Goal: Check status: Check status

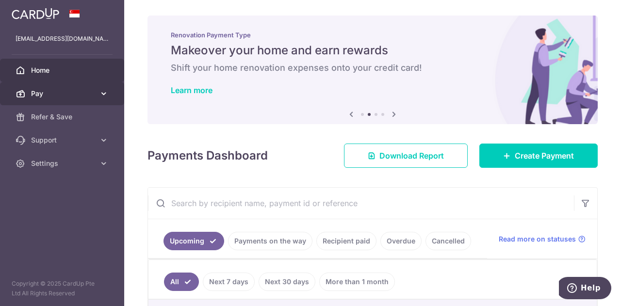
click at [110, 94] on link "Pay" at bounding box center [62, 93] width 124 height 23
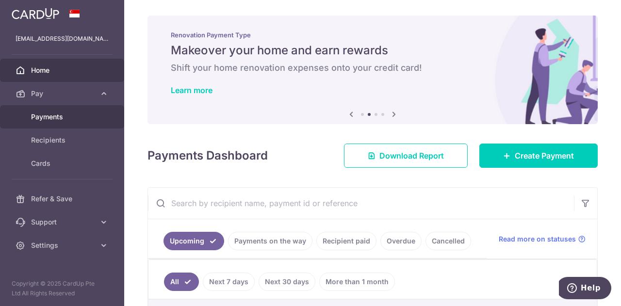
click at [58, 115] on span "Payments" at bounding box center [63, 117] width 64 height 10
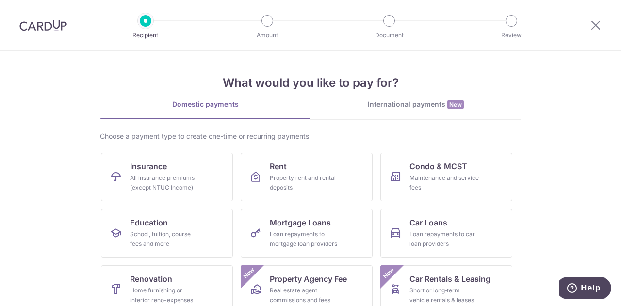
click at [437, 104] on div "International payments New" at bounding box center [416, 105] width 211 height 10
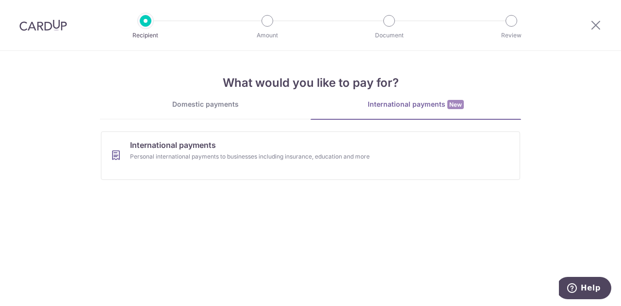
click at [217, 108] on div "Domestic payments" at bounding box center [205, 105] width 211 height 10
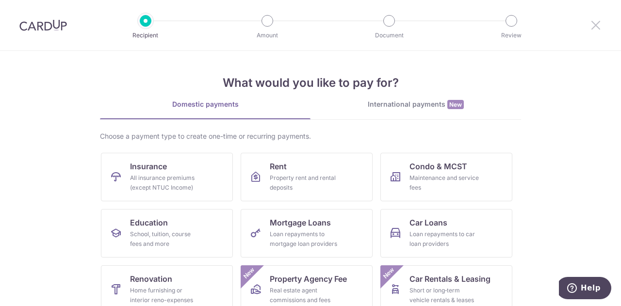
click at [594, 30] on icon at bounding box center [596, 25] width 12 height 12
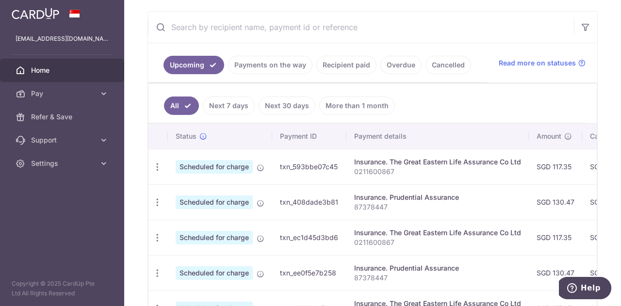
scroll to position [146, 0]
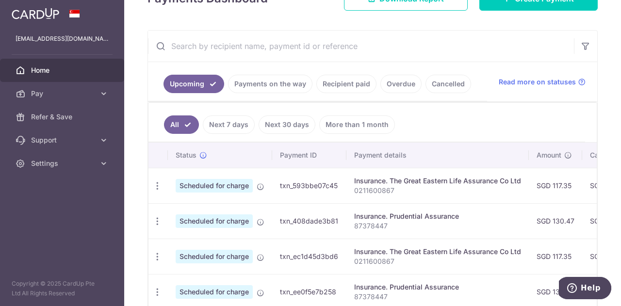
click at [341, 89] on link "Recipient paid" at bounding box center [347, 84] width 60 height 18
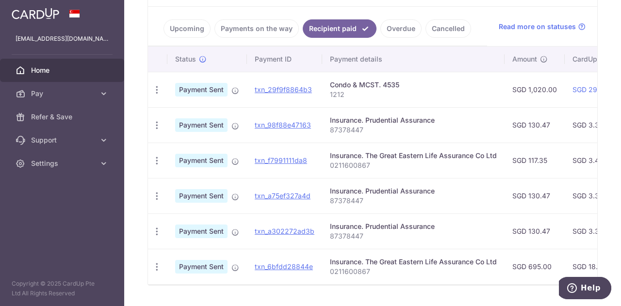
scroll to position [180, 0]
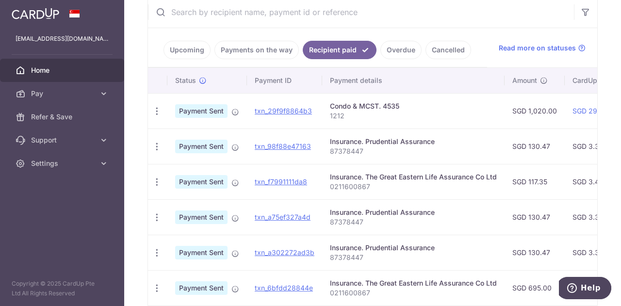
click at [253, 53] on link "Payments on the way" at bounding box center [257, 50] width 84 height 18
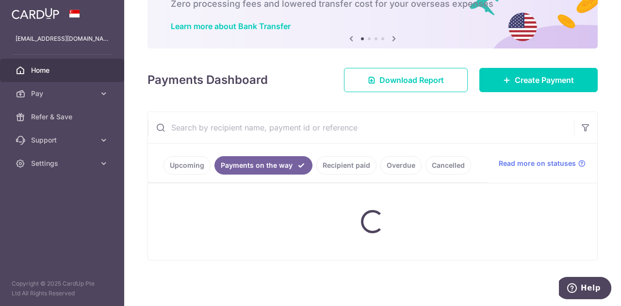
scroll to position [117, 0]
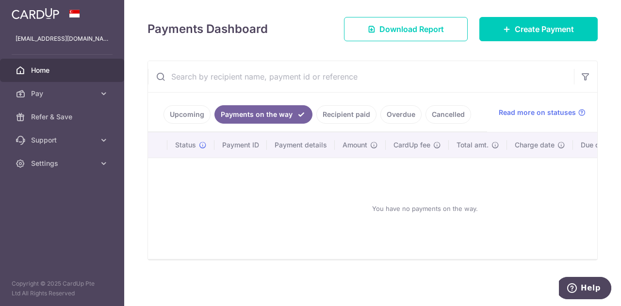
click at [197, 105] on link "Upcoming" at bounding box center [187, 114] width 47 height 18
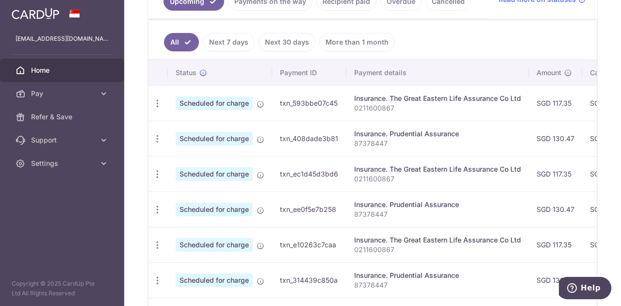
scroll to position [277, 0]
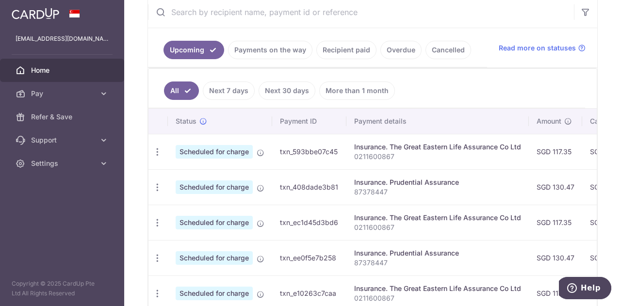
click at [341, 56] on link "Recipient paid" at bounding box center [347, 50] width 60 height 18
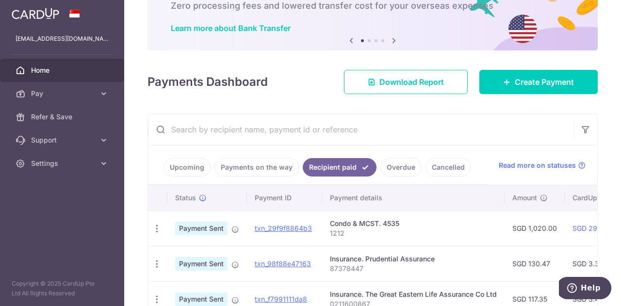
scroll to position [180, 0]
